Goal: Task Accomplishment & Management: Manage account settings

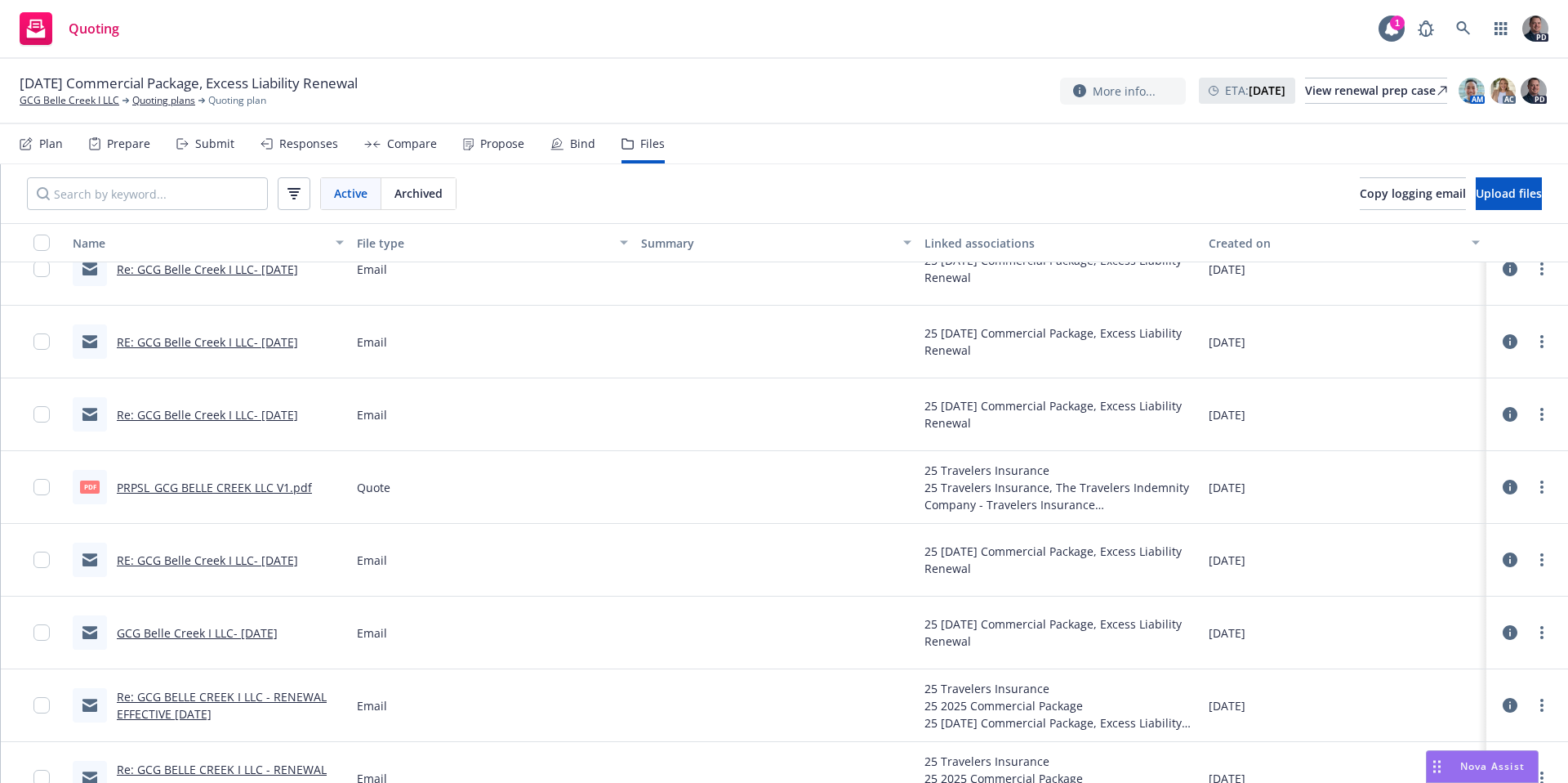
scroll to position [462, 0]
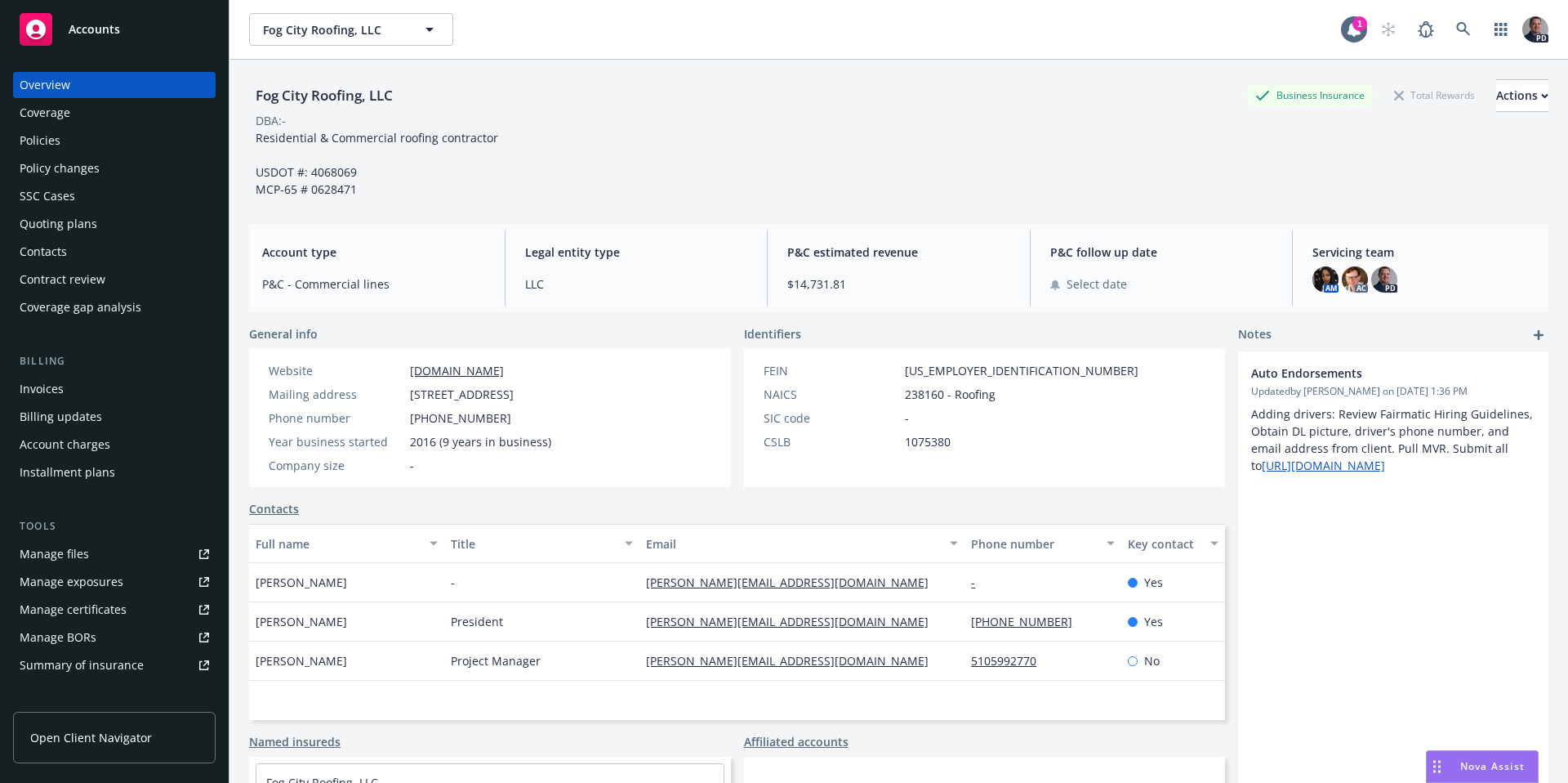
scroll to position [254, 0]
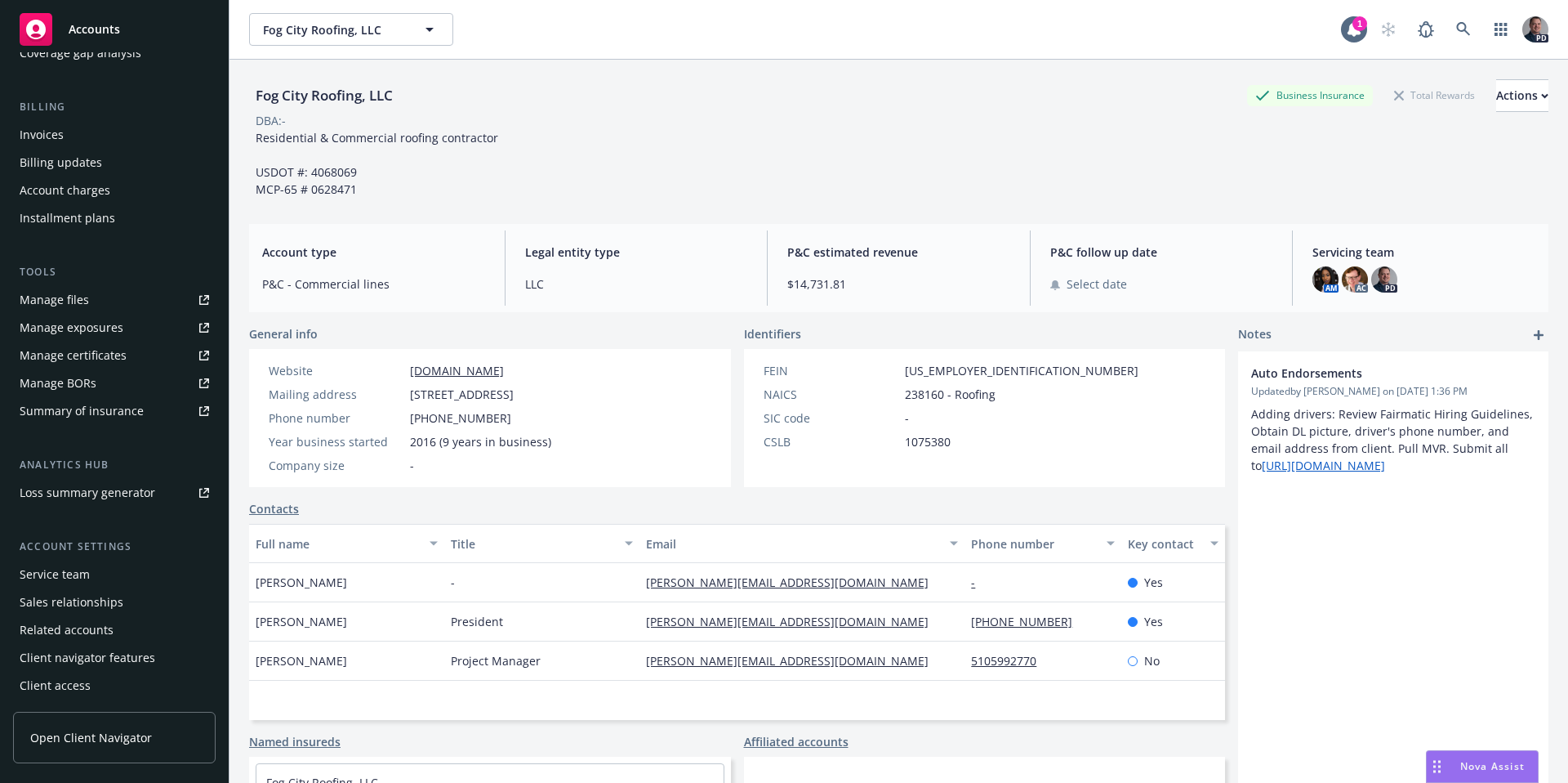
click at [1539, 765] on div "Fog City Roofing, LLC Business Insurance Total Rewards Actions DBA: - Residenti…" at bounding box center [899, 451] width 1339 height 783
click at [1526, 764] on div "Nova Assist" at bounding box center [1493, 766] width 91 height 14
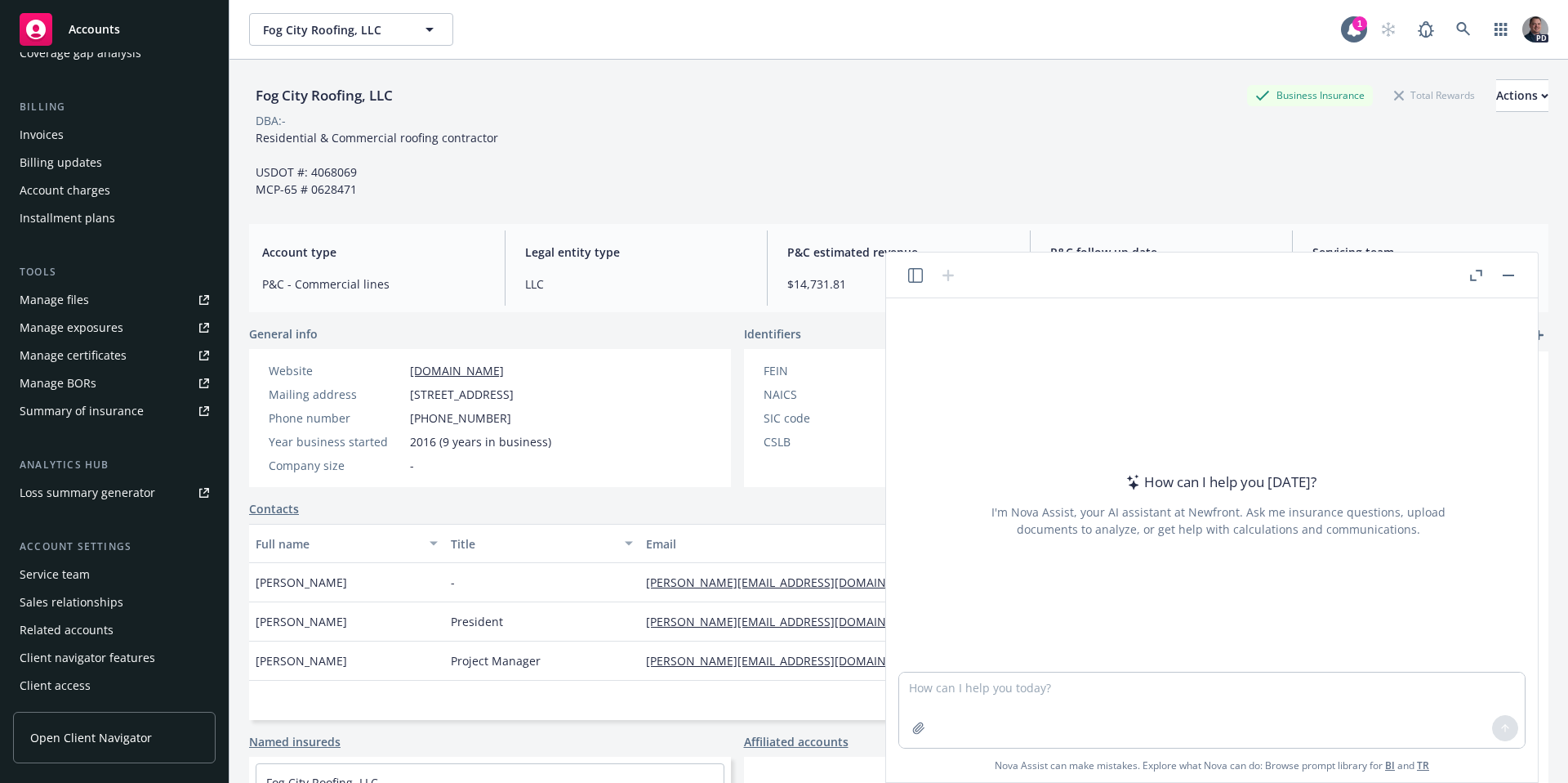
click at [913, 271] on icon "button" at bounding box center [916, 276] width 15 height 15
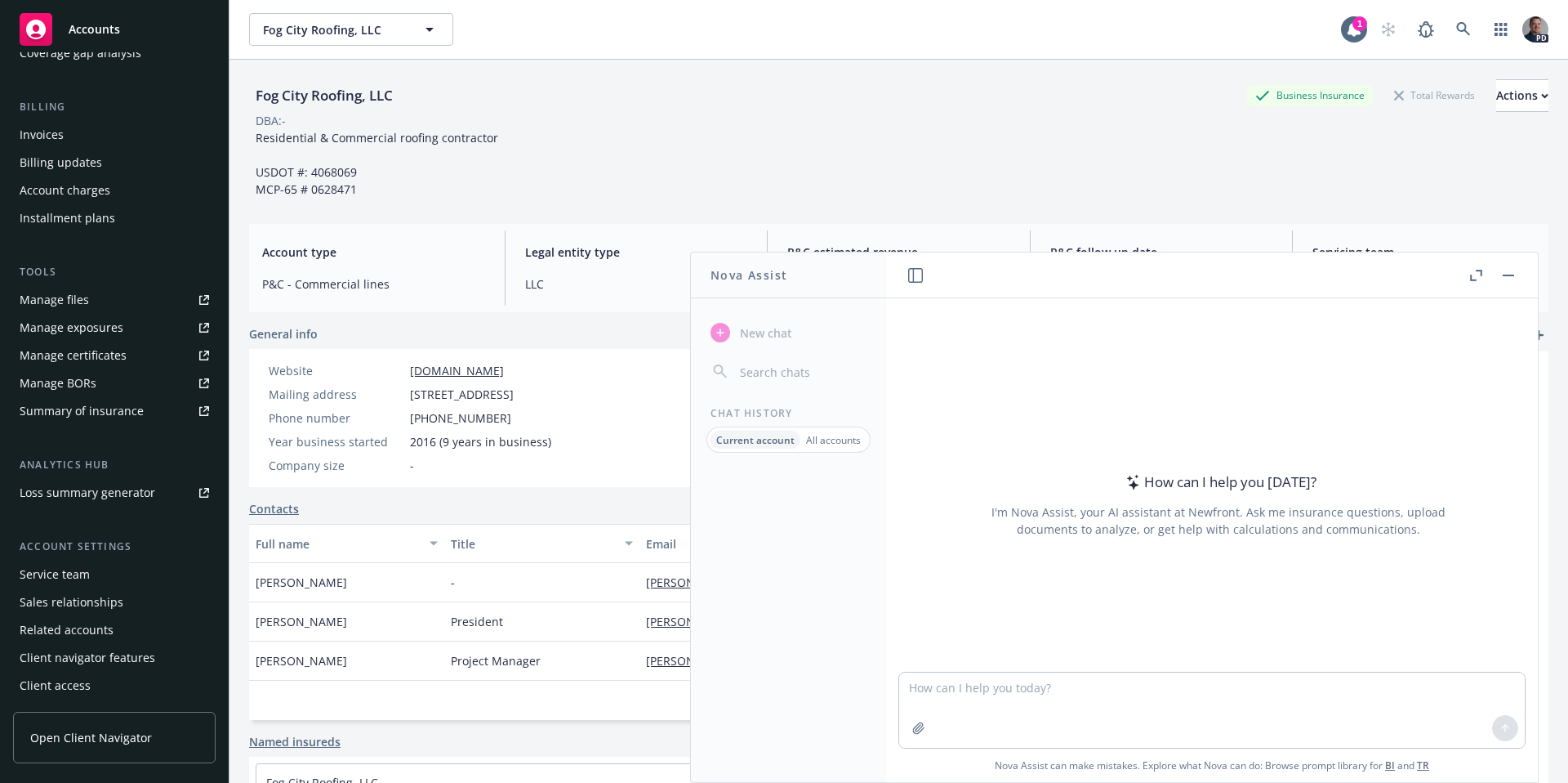
click at [848, 433] on p "All accounts" at bounding box center [833, 440] width 55 height 14
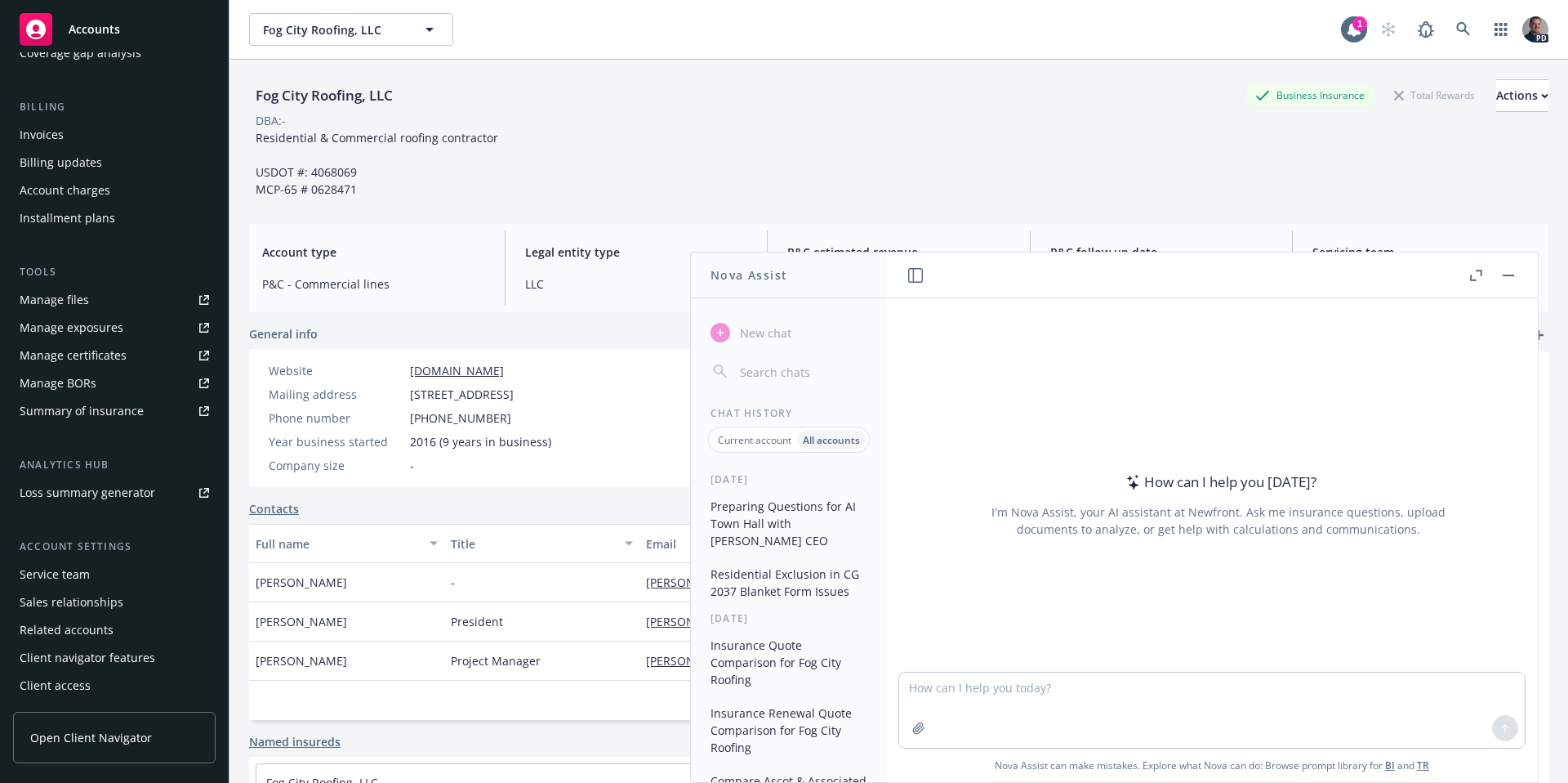
click at [833, 511] on button "Preparing Questions for AI Town Hall with [PERSON_NAME] CEO" at bounding box center [789, 523] width 169 height 61
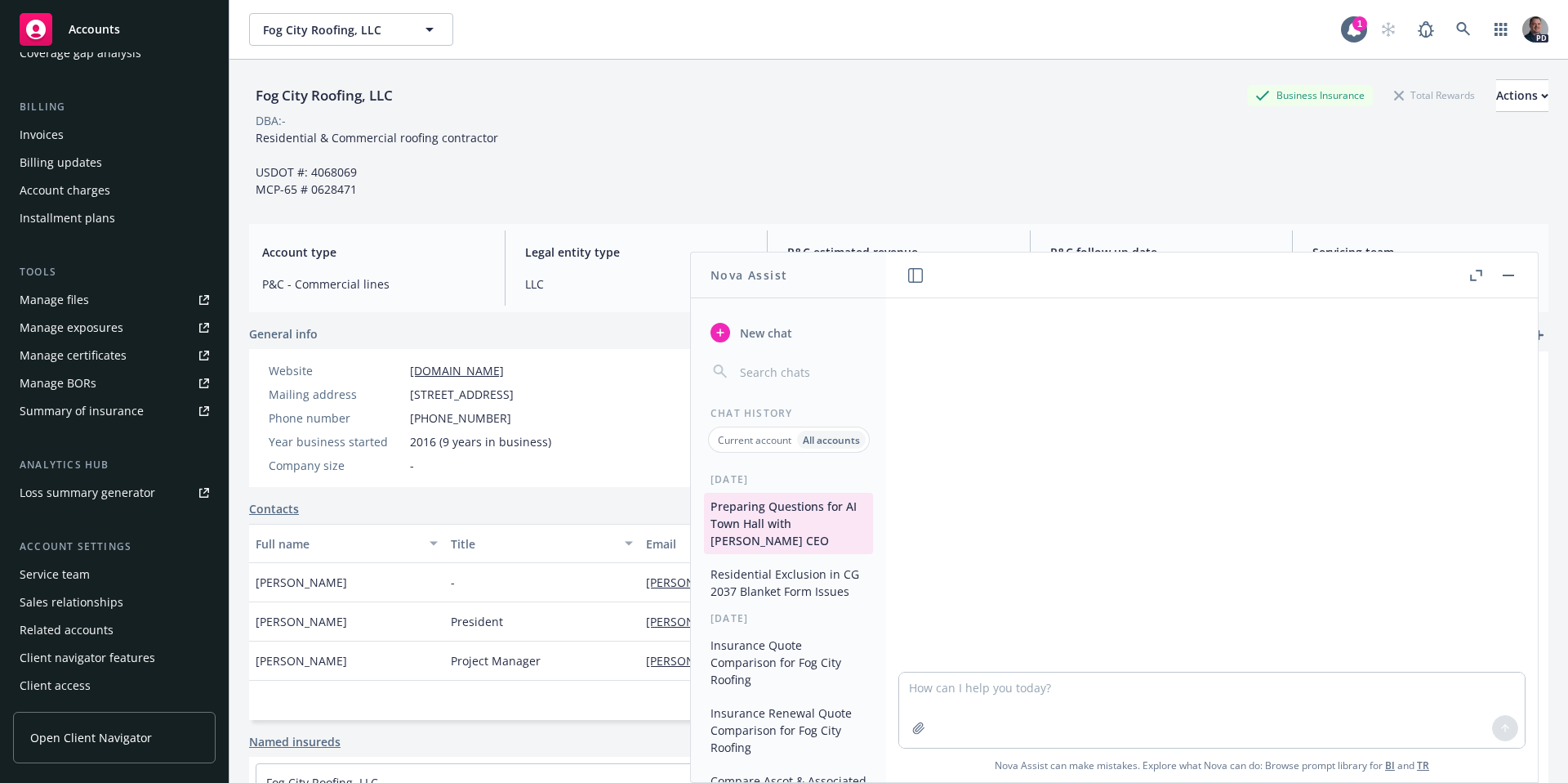
scroll to position [464, 0]
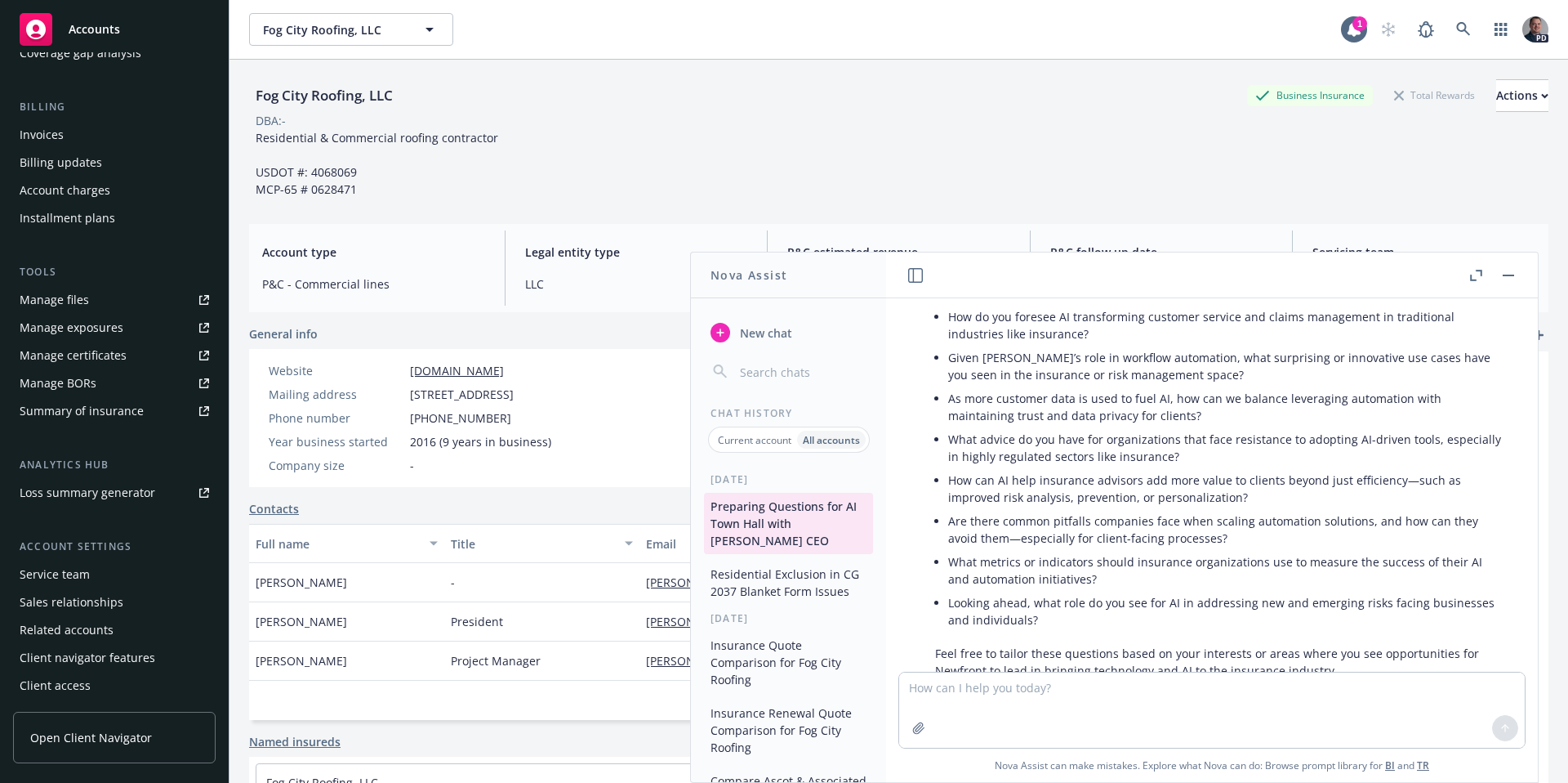
click at [1530, 529] on div "Consider that I am an insurance sales and risk advisor, what are some thoughtfu…" at bounding box center [1212, 484] width 639 height 373
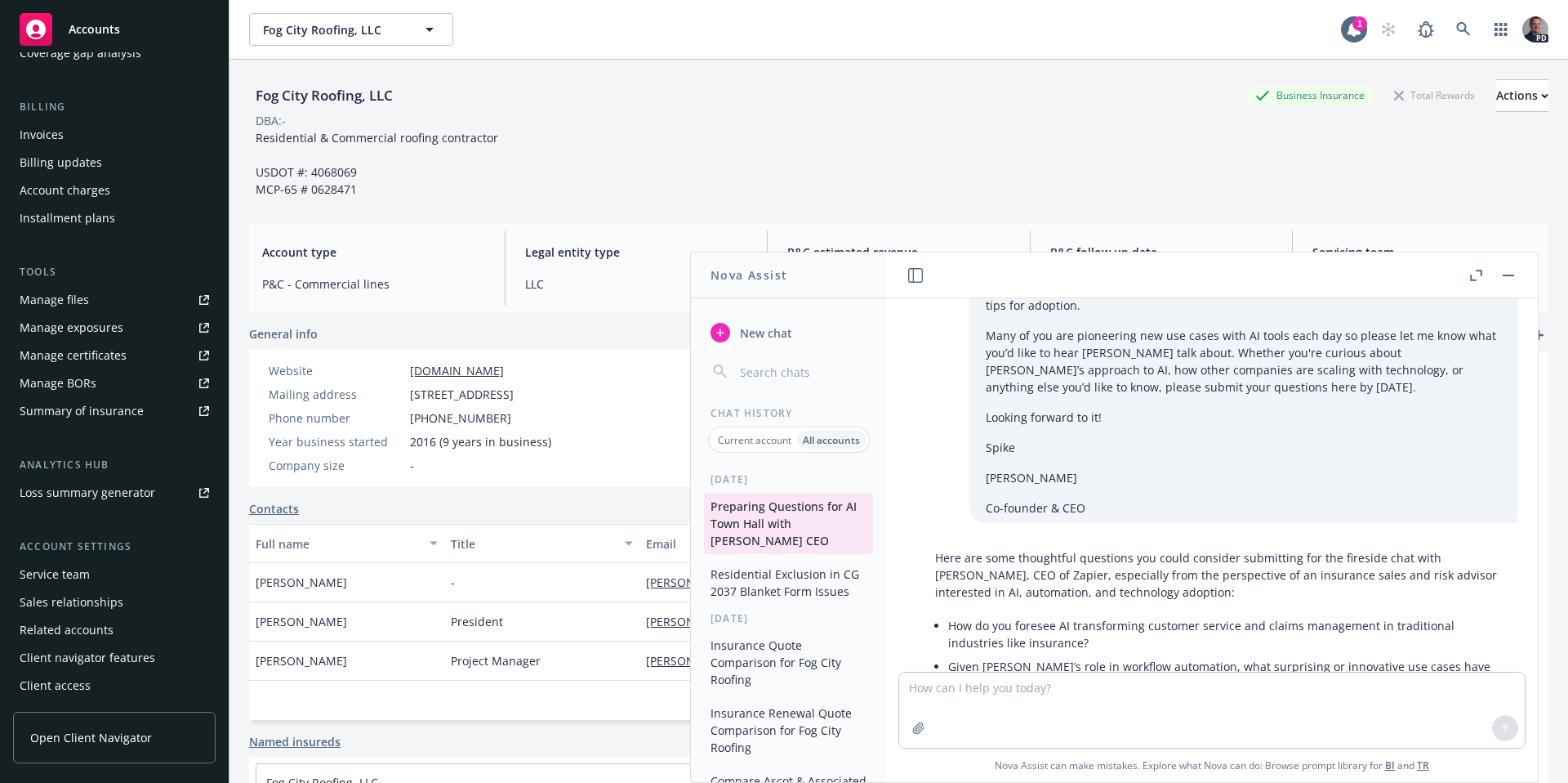
scroll to position [140, 0]
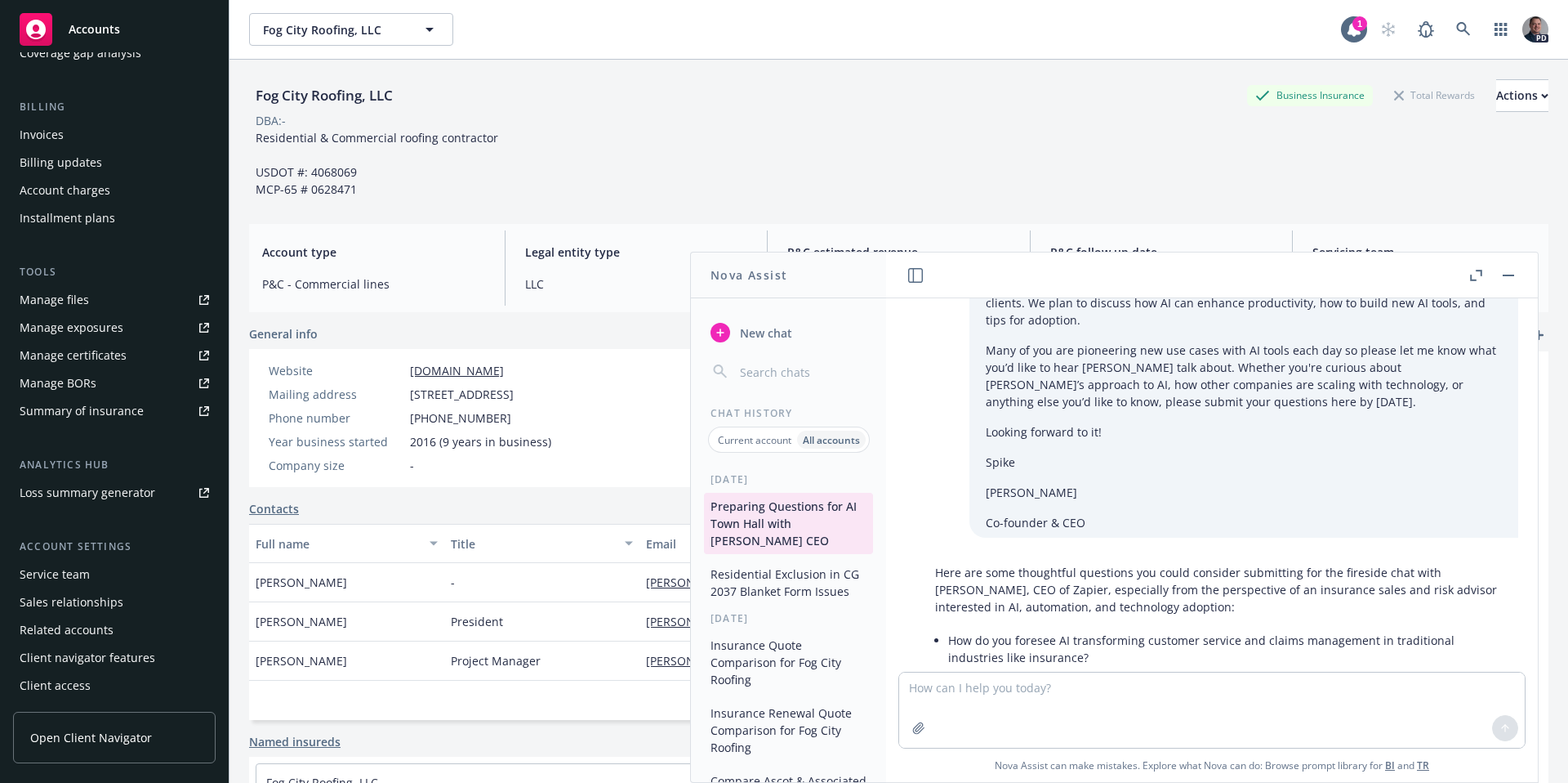
click at [1504, 276] on button "button" at bounding box center [1508, 276] width 20 height 20
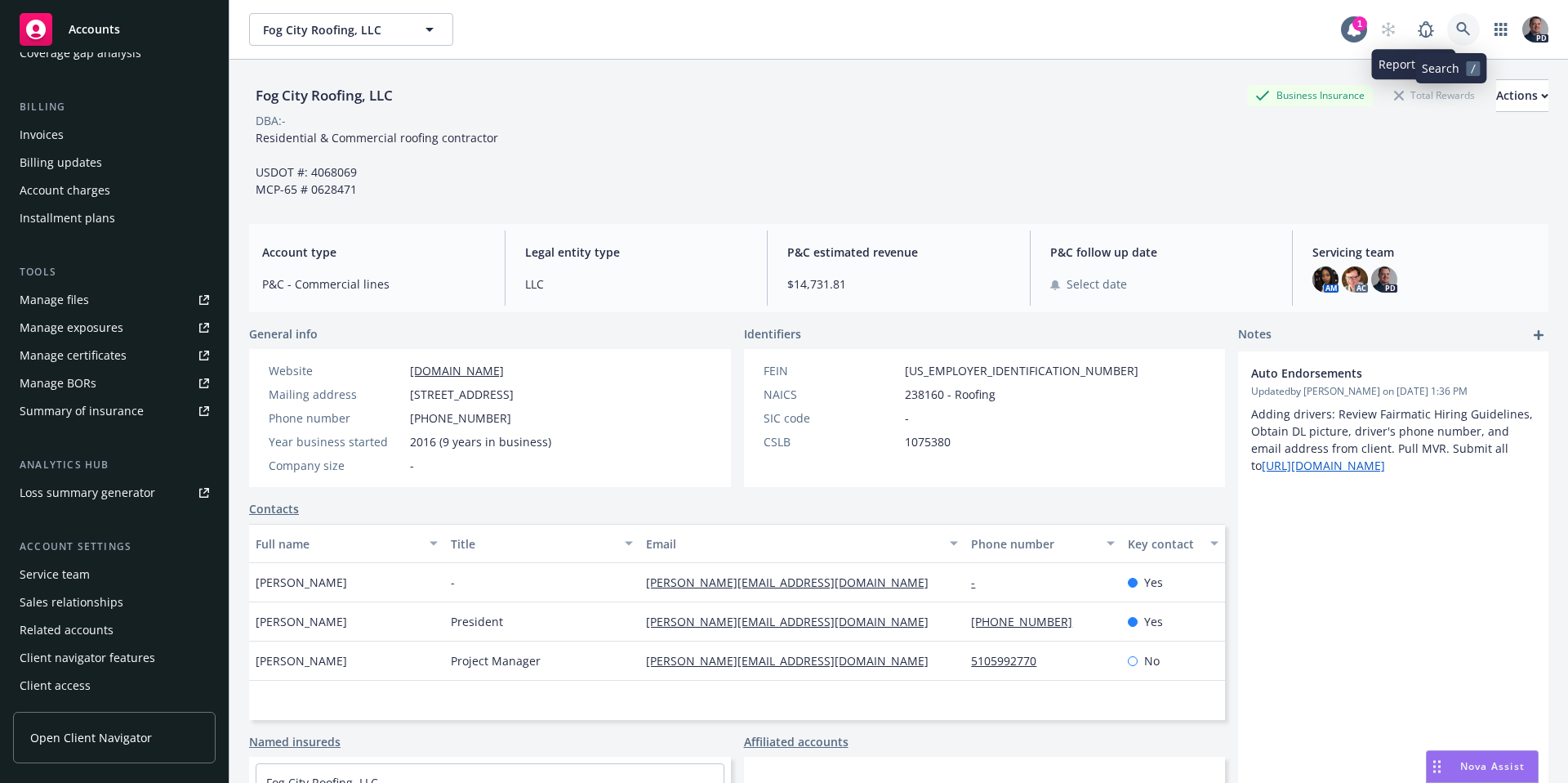
click at [1456, 31] on icon at bounding box center [1464, 30] width 15 height 15
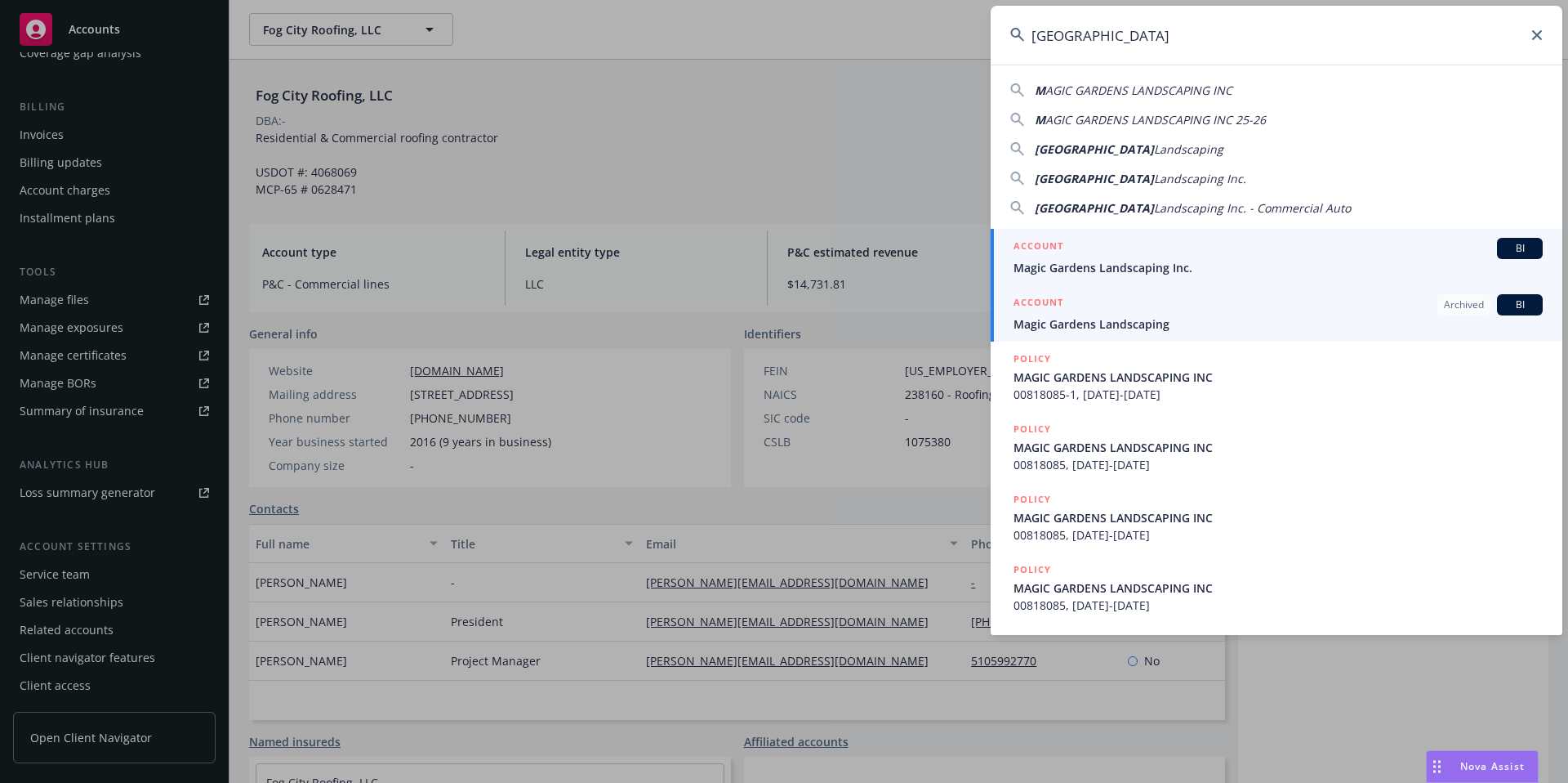
type input "Magic Gardens"
click at [1170, 263] on span "Magic Gardens Landscaping Inc." at bounding box center [1278, 267] width 530 height 17
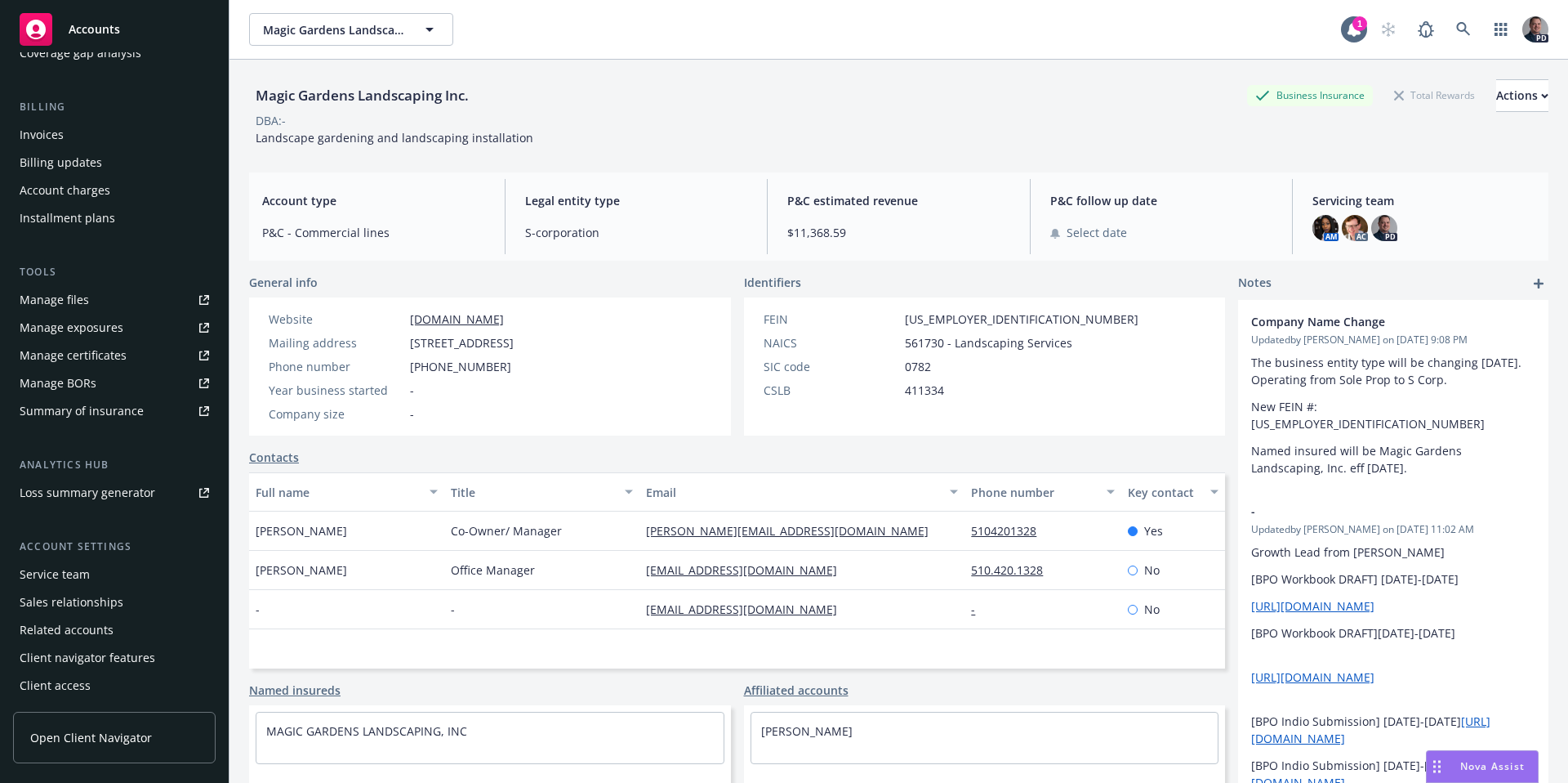
click at [95, 358] on div "Manage certificates" at bounding box center [73, 356] width 107 height 26
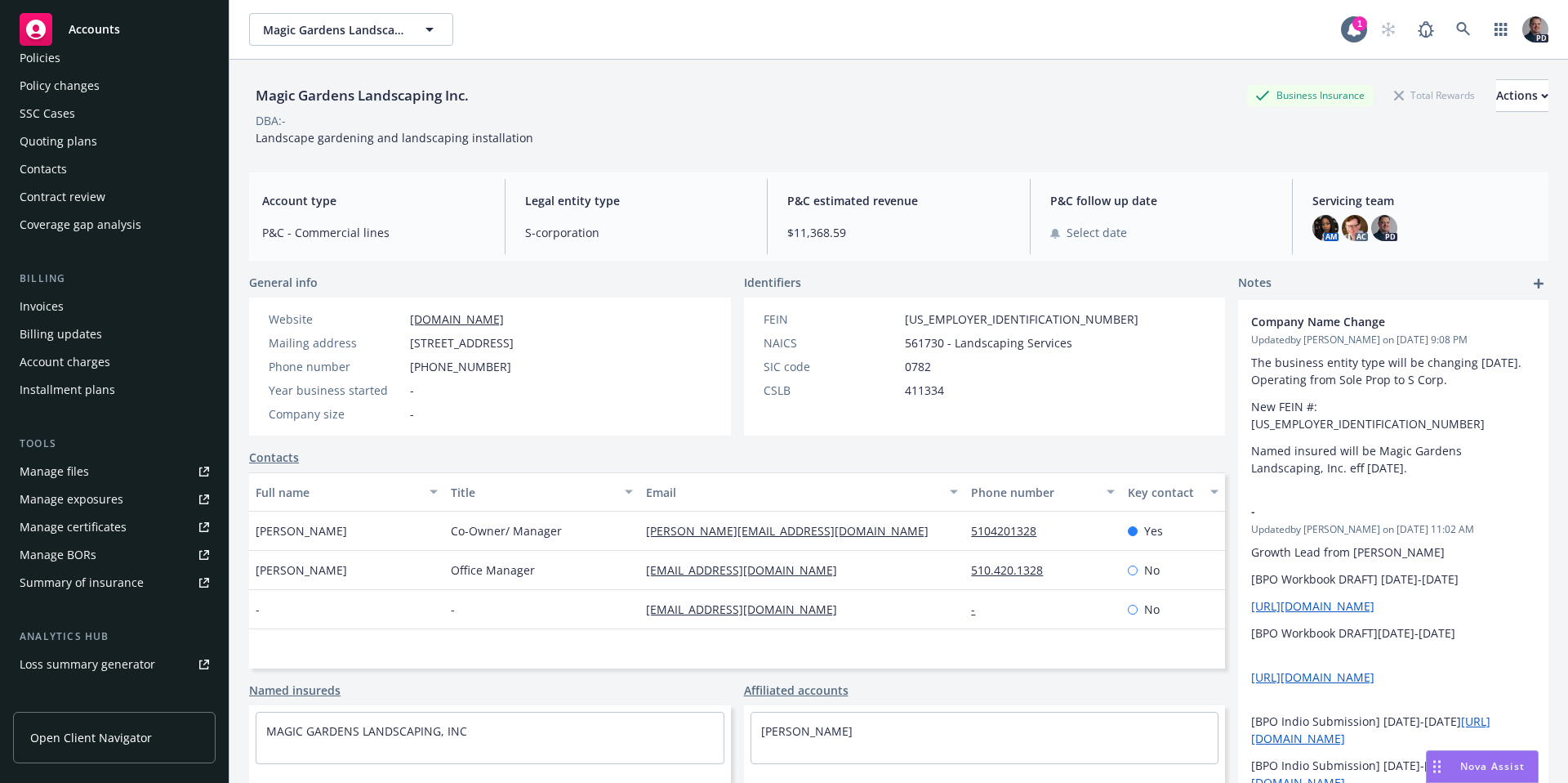
scroll to position [76, 0]
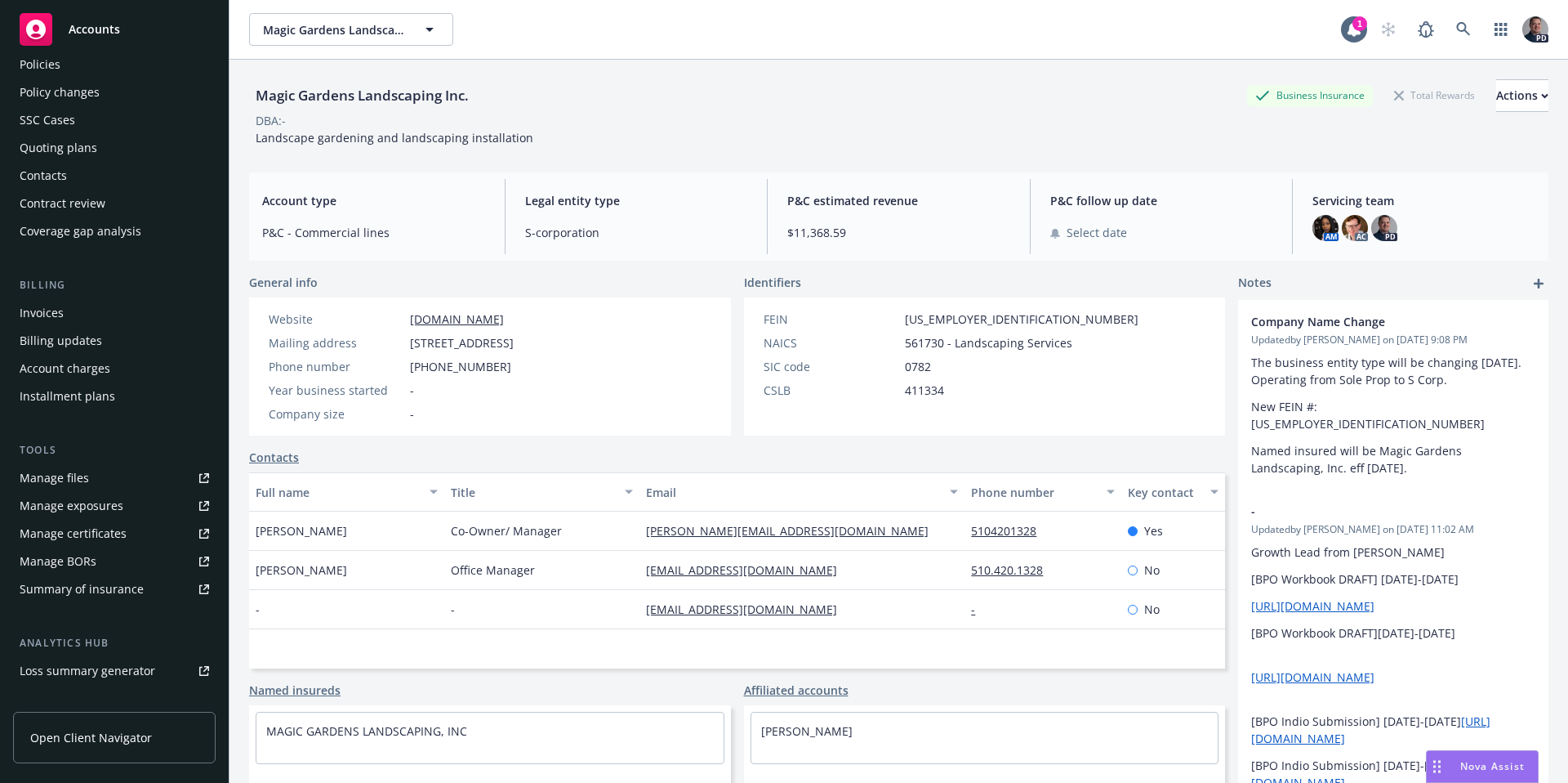
click at [103, 92] on div "Policy changes" at bounding box center [114, 93] width 189 height 26
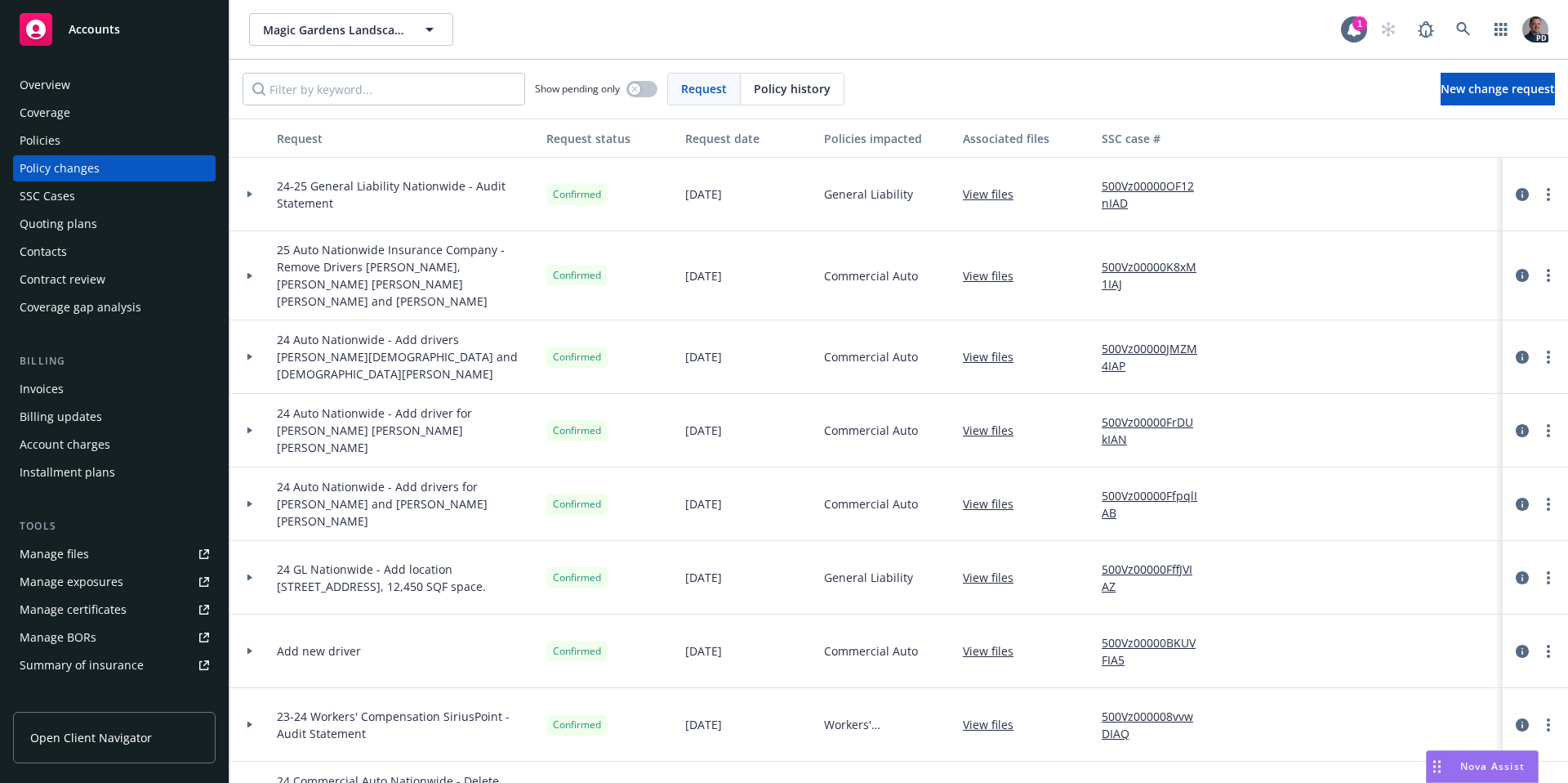
click at [92, 129] on div "Policies" at bounding box center [114, 141] width 189 height 26
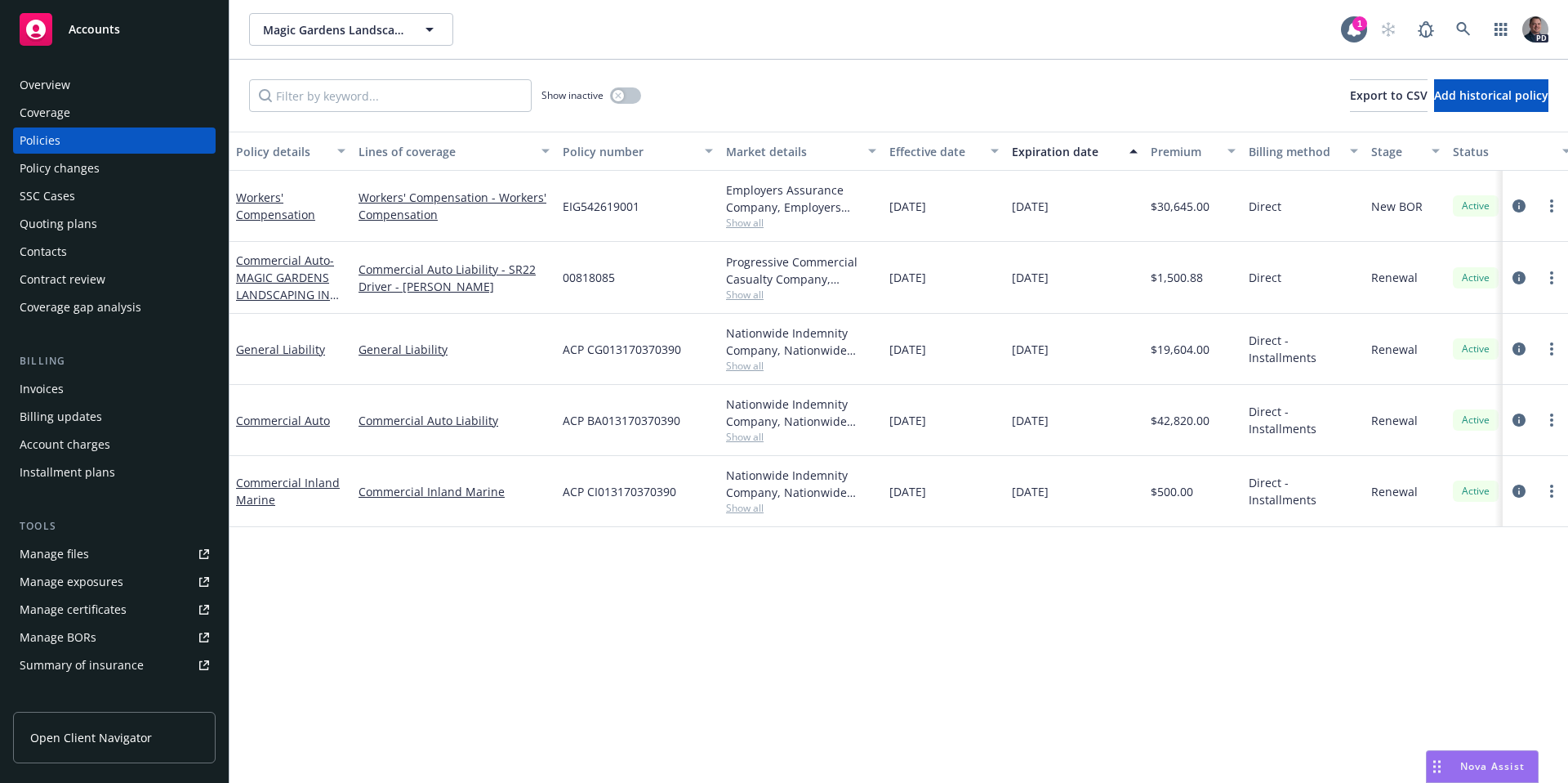
scroll to position [140, 0]
